Goal: Information Seeking & Learning: Learn about a topic

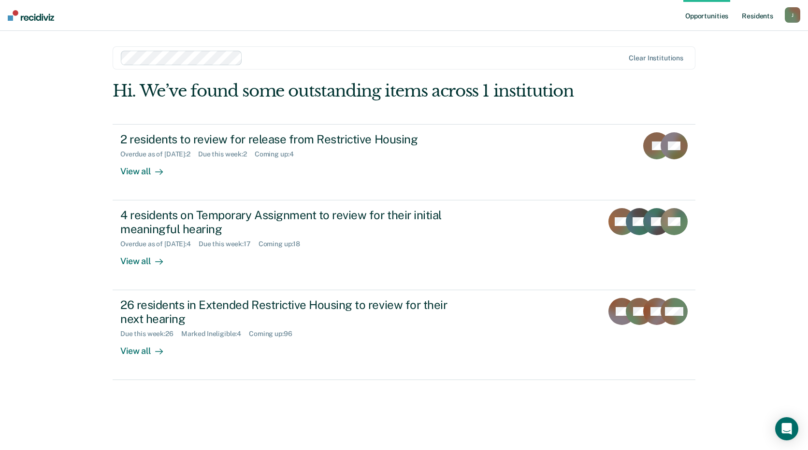
click at [755, 18] on link "Resident s" at bounding box center [757, 15] width 35 height 31
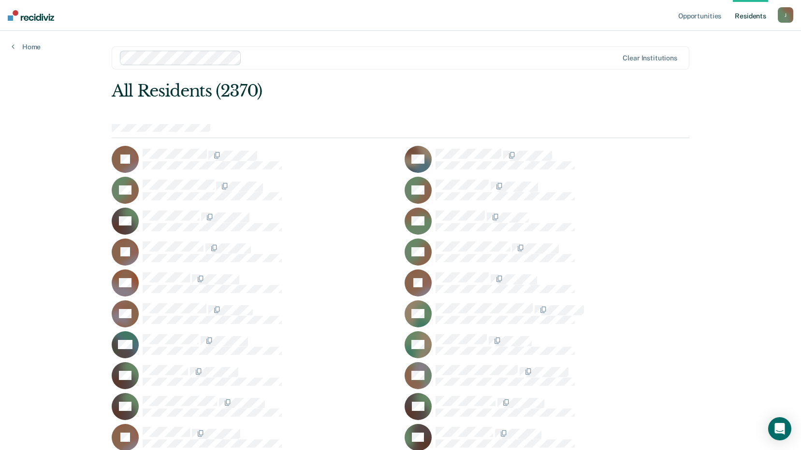
scroll to position [4043, 0]
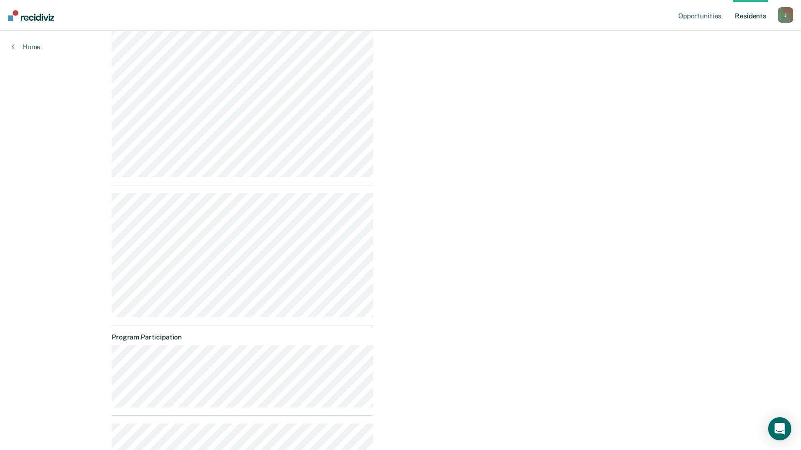
scroll to position [462, 0]
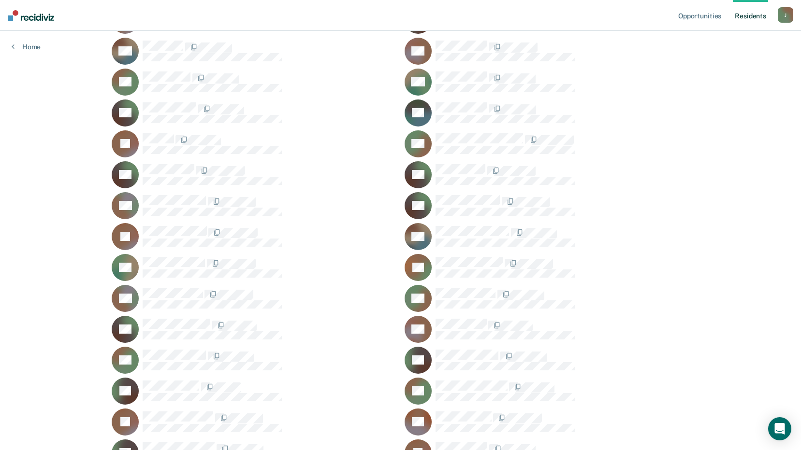
scroll to position [659, 0]
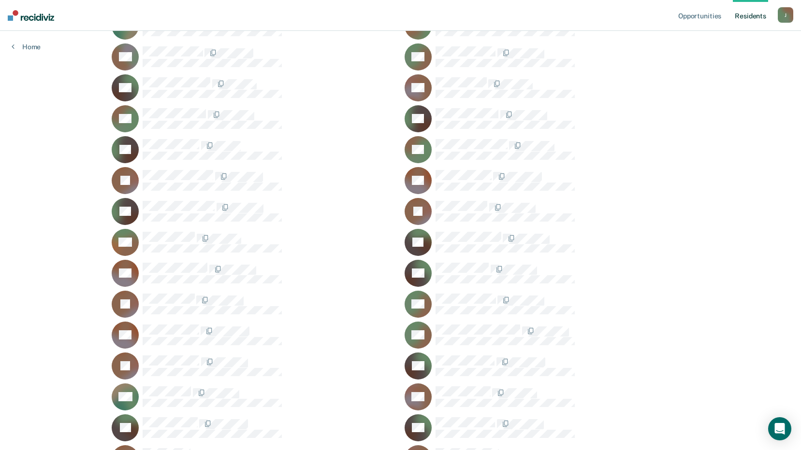
click at [329, 285] on div "BA" at bounding box center [254, 273] width 285 height 27
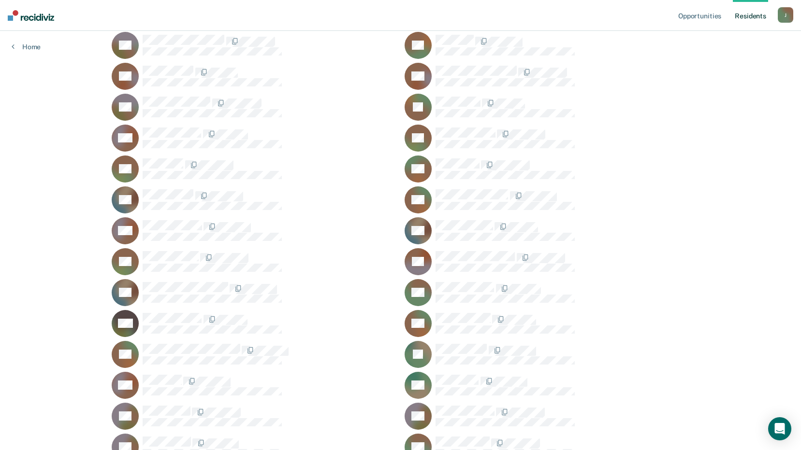
scroll to position [15551, 0]
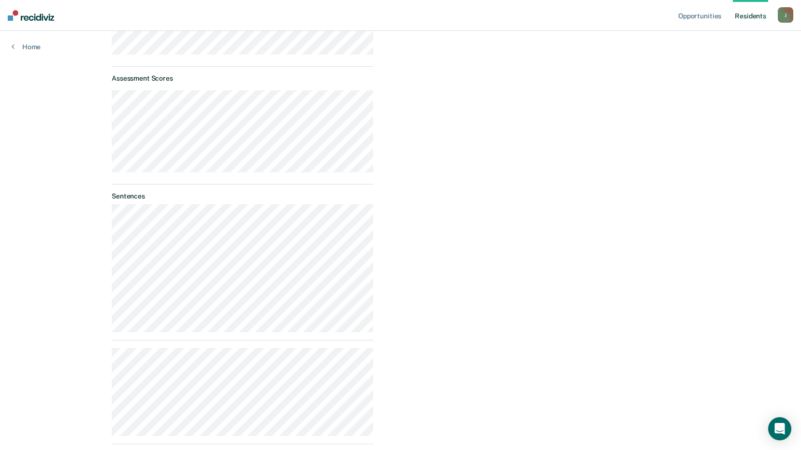
scroll to position [364, 0]
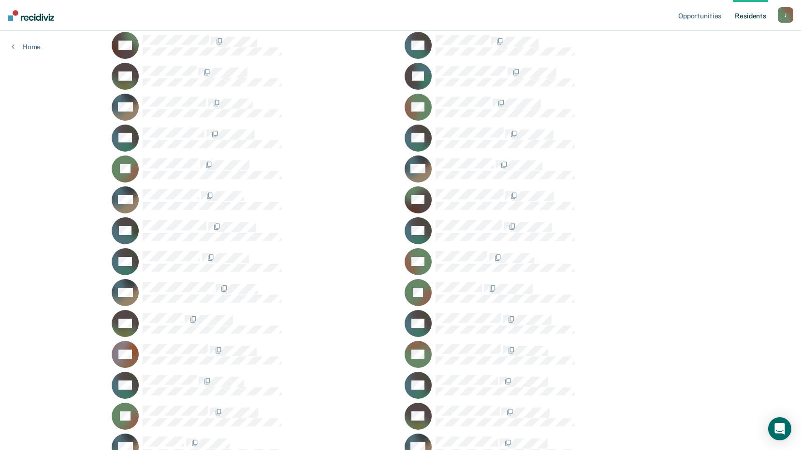
scroll to position [3795, 0]
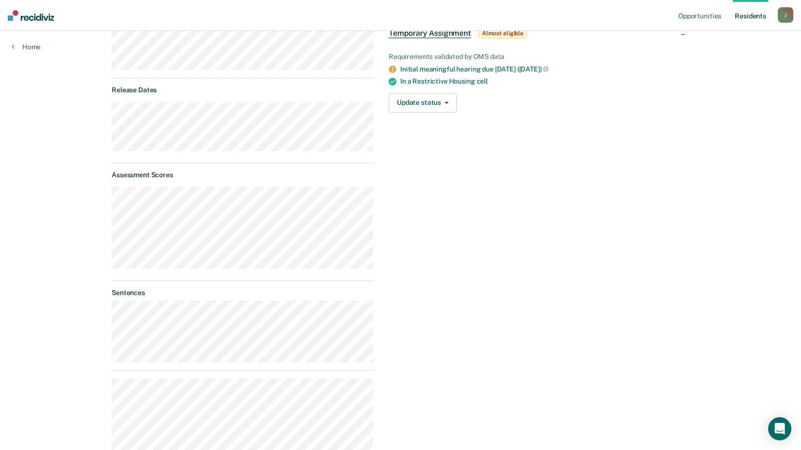
scroll to position [312, 0]
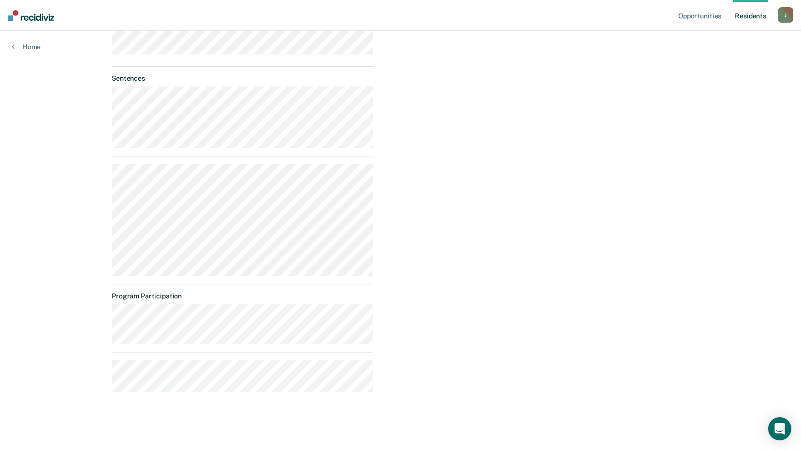
click at [729, 102] on div "Opportunities Resident s [PERSON_NAME][EMAIL_ADDRESS][PERSON_NAME][DOMAIN_NAME]…" at bounding box center [400, 70] width 801 height 762
